Goal: Task Accomplishment & Management: Complete application form

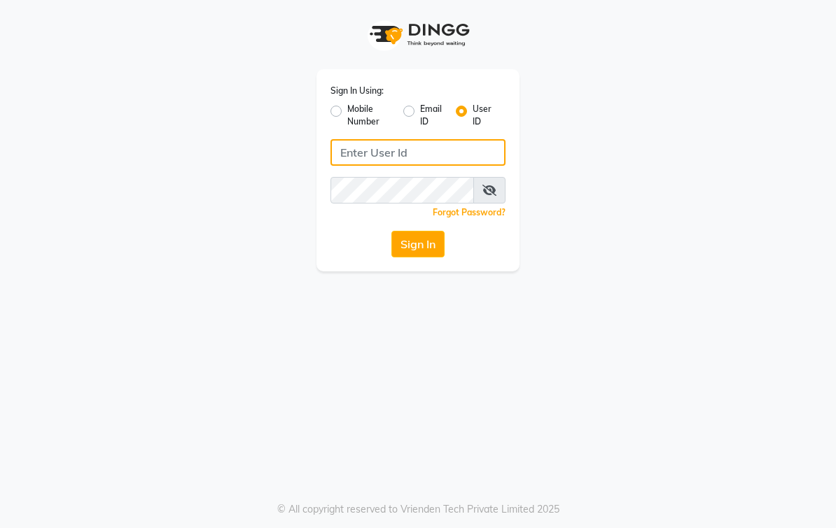
type input "elegancesalon"
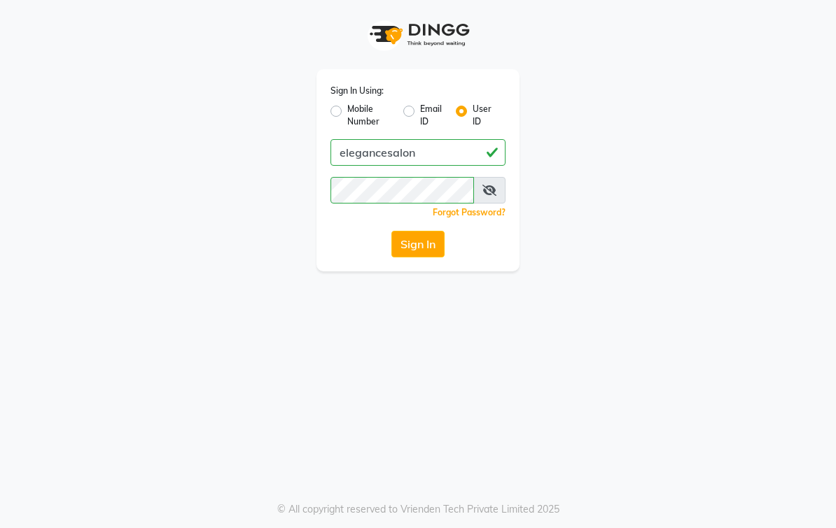
click at [432, 241] on button "Sign In" at bounding box center [417, 244] width 53 height 27
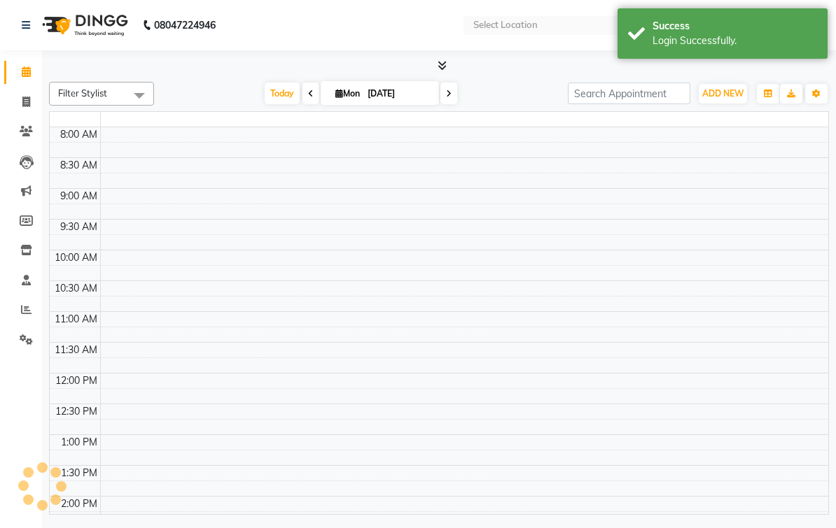
select select "en"
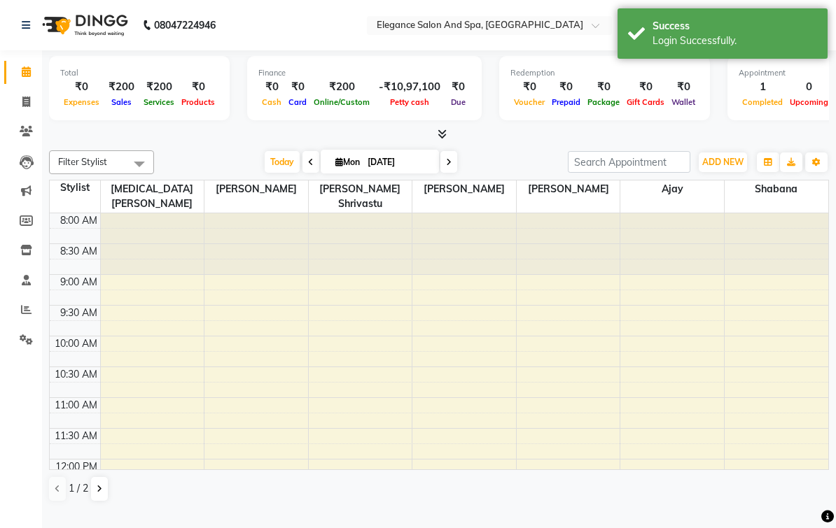
click at [22, 109] on link "Invoice" at bounding box center [21, 102] width 34 height 23
select select "service"
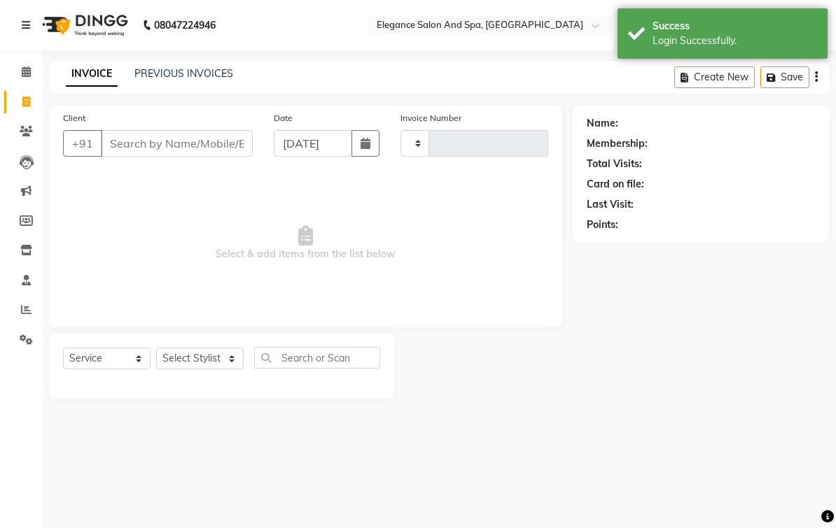
type input "1891"
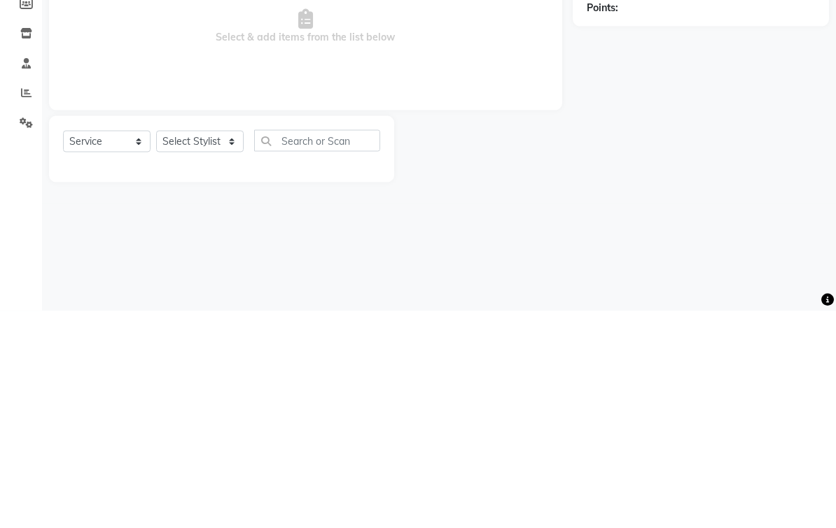
select select "5270"
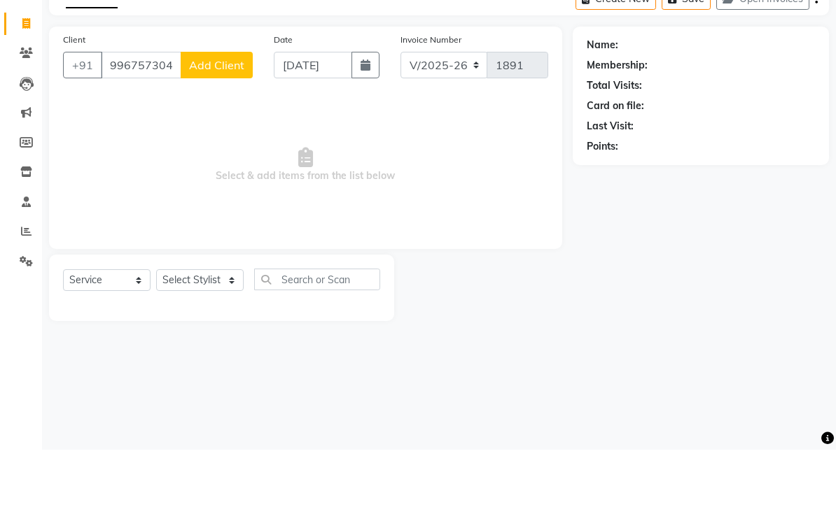
type input "9967573040"
click at [211, 136] on span "Add Client" at bounding box center [216, 143] width 55 height 14
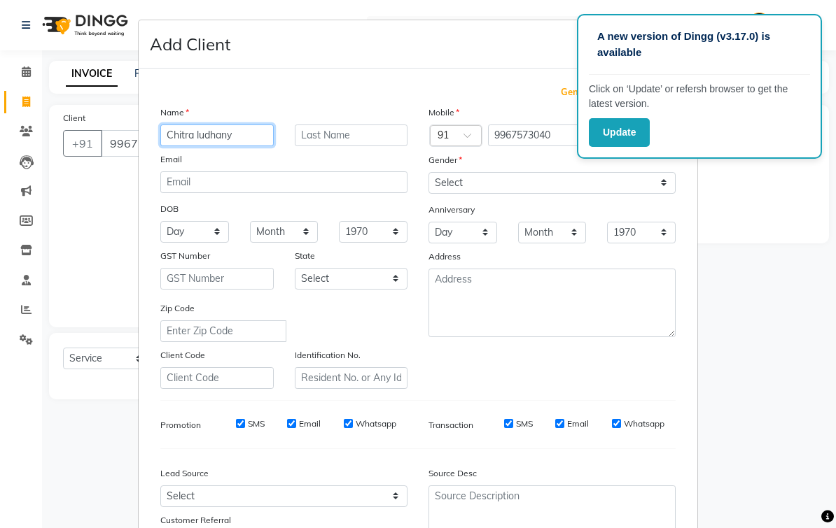
type input "Chitra ludhany"
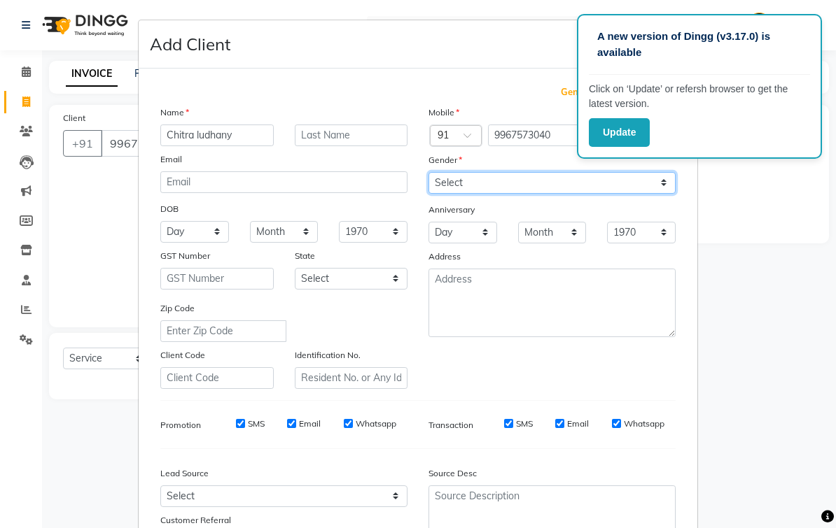
click at [519, 188] on select "Select [DEMOGRAPHIC_DATA] [DEMOGRAPHIC_DATA] Other Prefer Not To Say" at bounding box center [551, 183] width 247 height 22
select select "[DEMOGRAPHIC_DATA]"
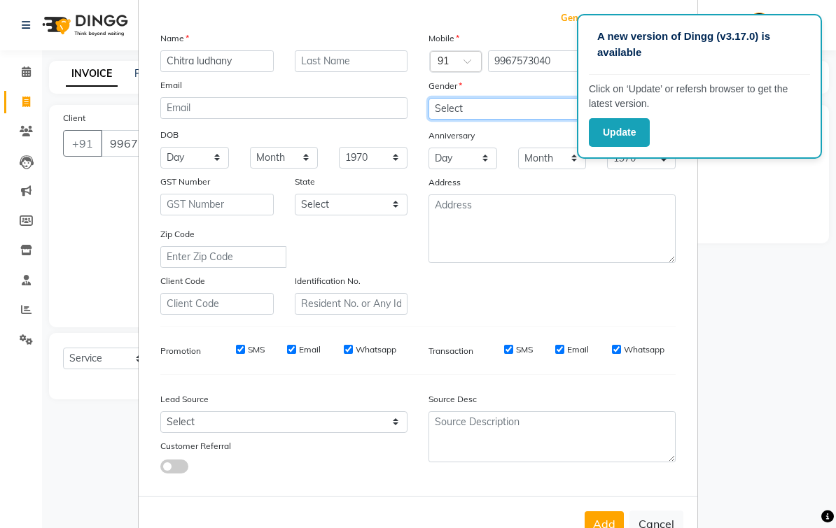
scroll to position [92, 0]
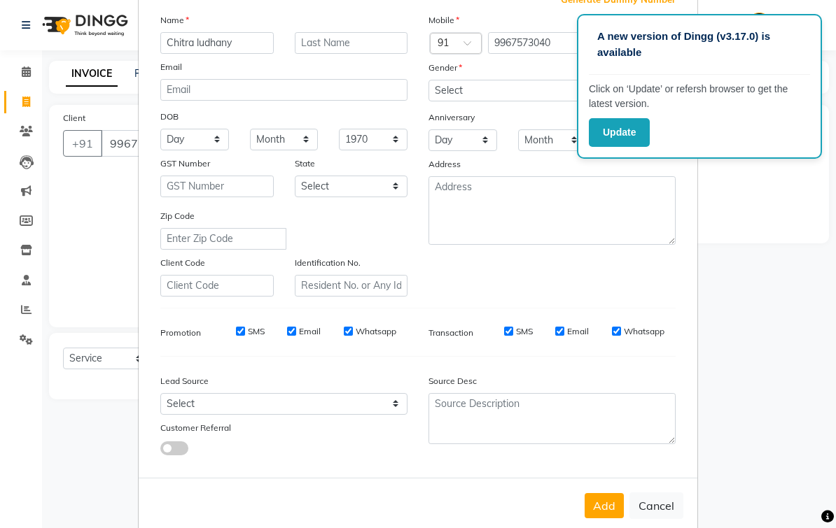
click at [583, 500] on button "Add" at bounding box center [603, 505] width 39 height 25
select select
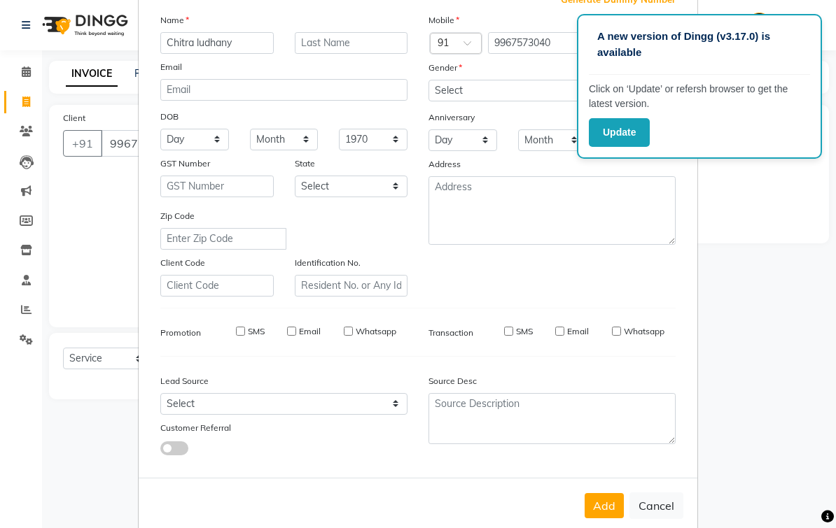
select select
checkbox input "false"
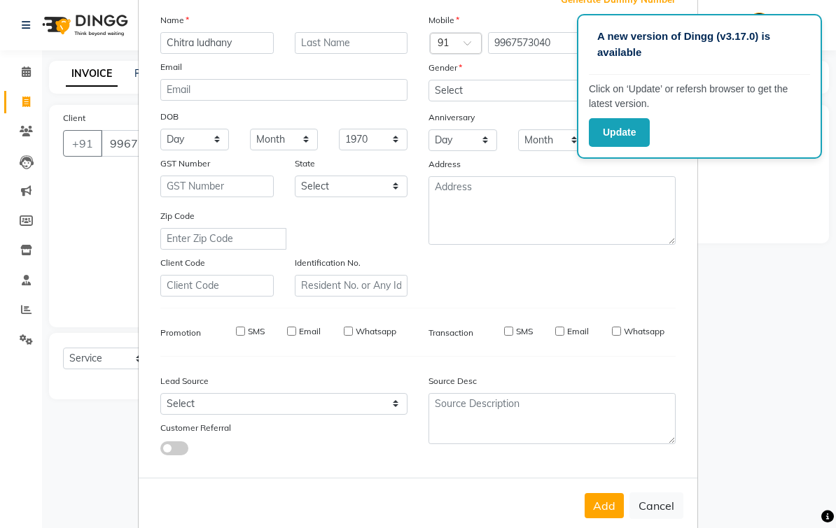
checkbox input "false"
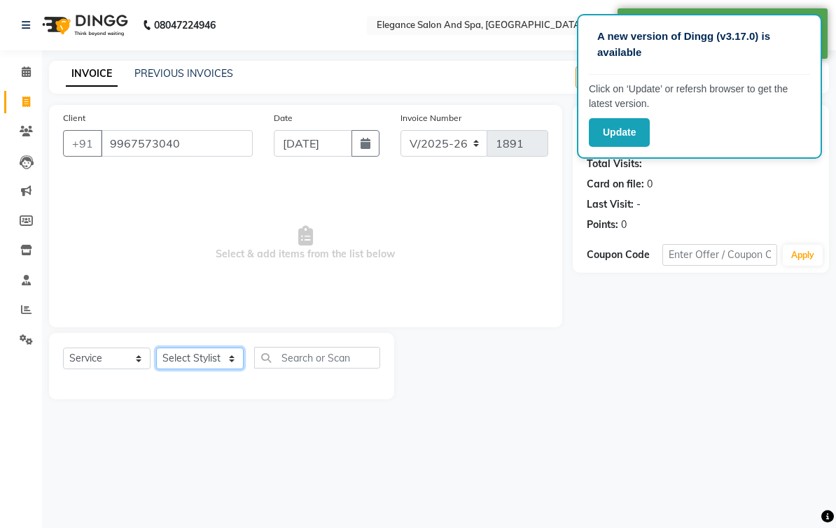
click at [219, 369] on select "Select Stylist [PERSON_NAME] [MEDICAL_DATA][PERSON_NAME] [PERSON_NAME] [PERSON_…" at bounding box center [199, 359] width 87 height 22
select select "88913"
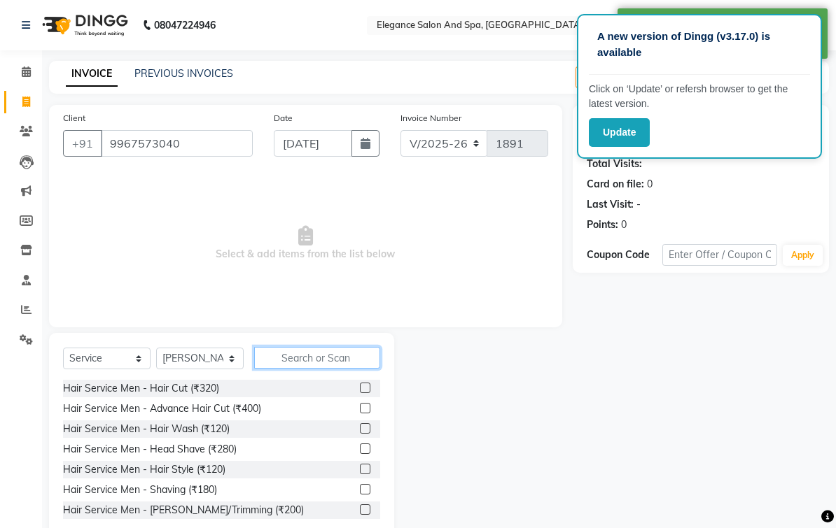
click at [336, 369] on input "text" at bounding box center [317, 358] width 126 height 22
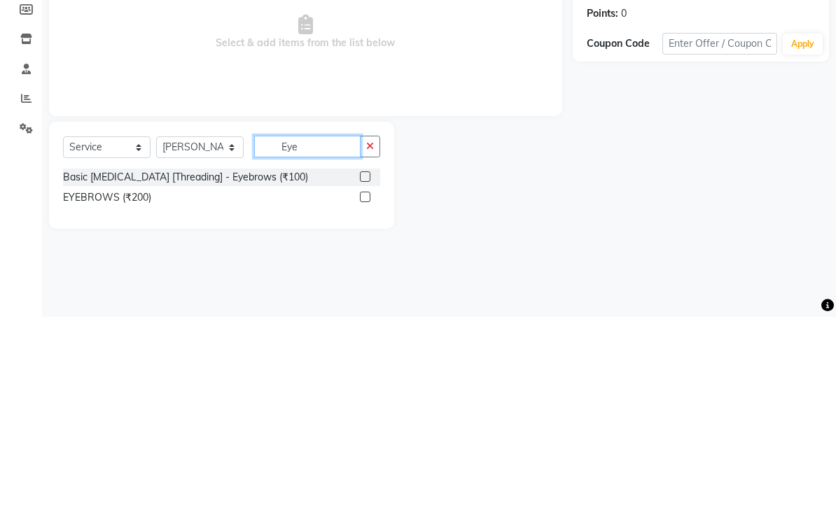
type input "Eye"
click at [367, 383] on label at bounding box center [365, 388] width 10 height 10
click at [367, 384] on input "checkbox" at bounding box center [364, 388] width 9 height 9
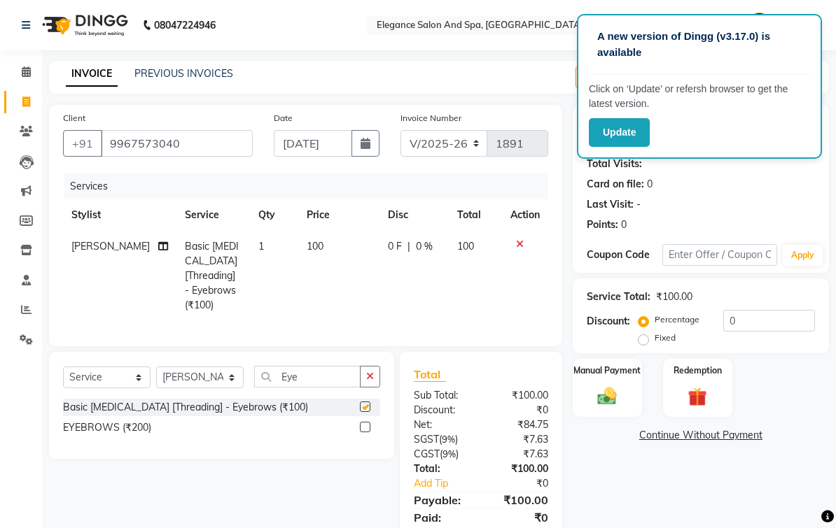
checkbox input "false"
click at [583, 407] on img at bounding box center [606, 397] width 31 height 22
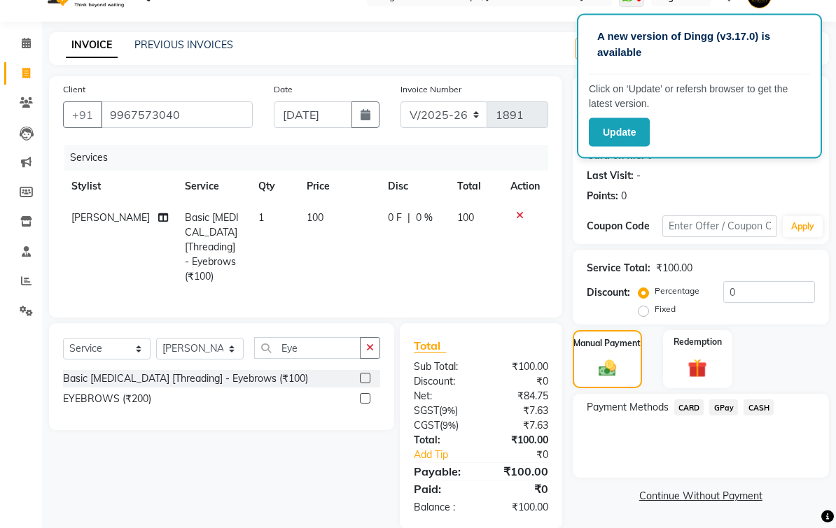
scroll to position [30, 0]
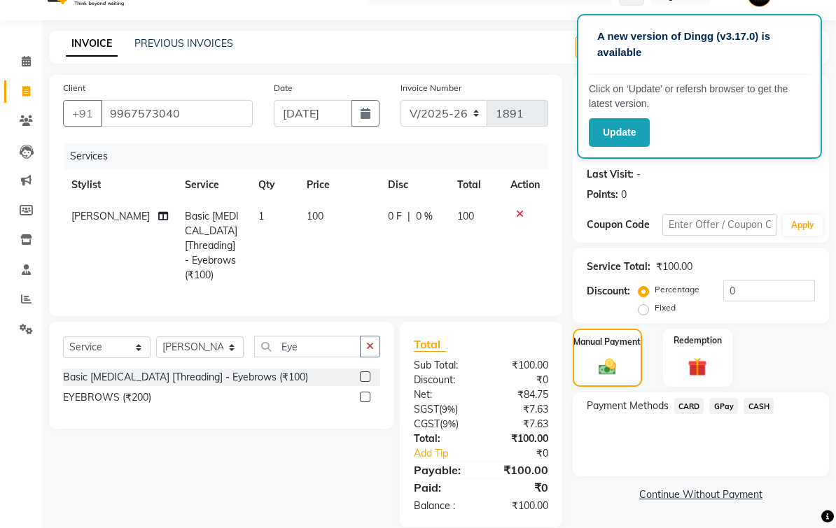
click at [583, 414] on span "CASH" at bounding box center [758, 406] width 30 height 16
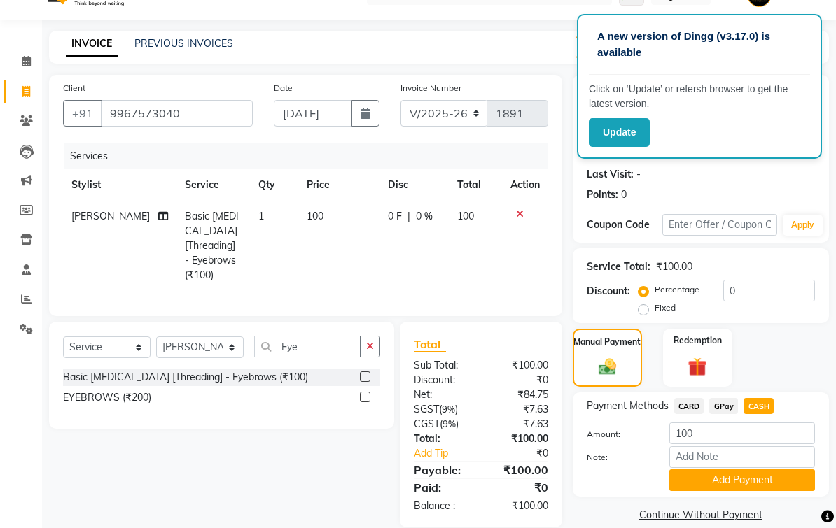
click at [583, 491] on button "Add Payment" at bounding box center [742, 481] width 146 height 22
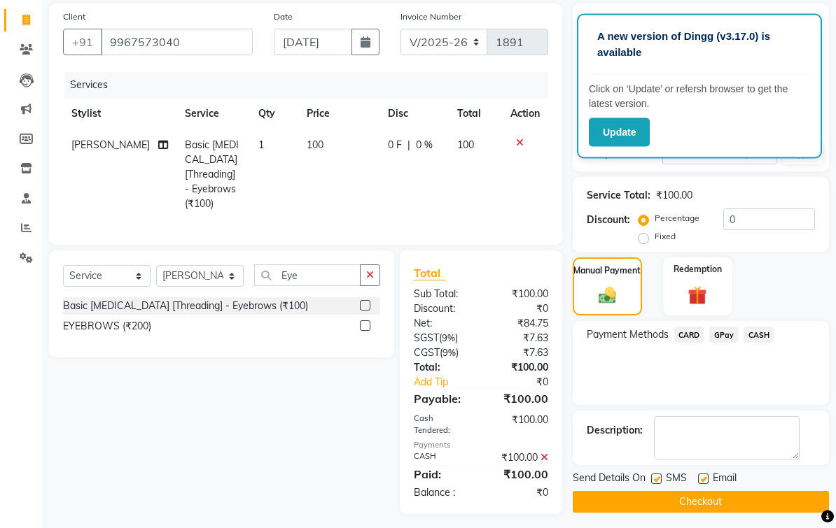
scroll to position [103, 0]
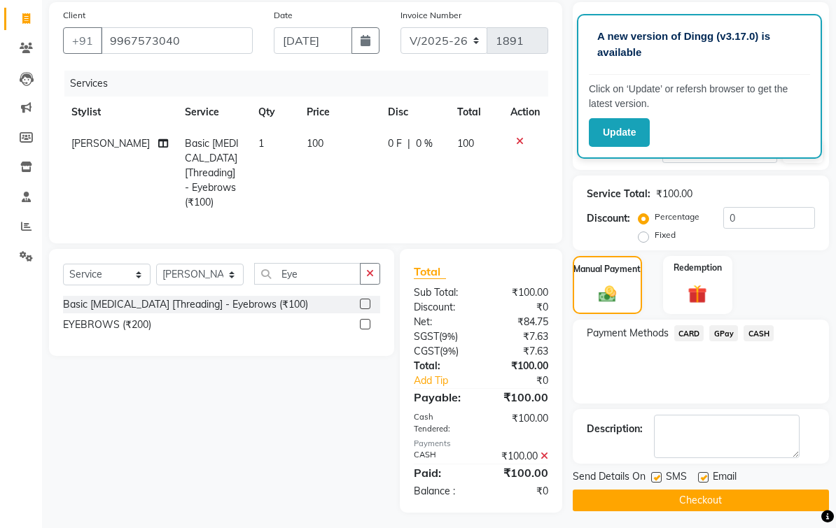
click at [583, 512] on button "Checkout" at bounding box center [700, 501] width 256 height 22
